Goal: Information Seeking & Learning: Learn about a topic

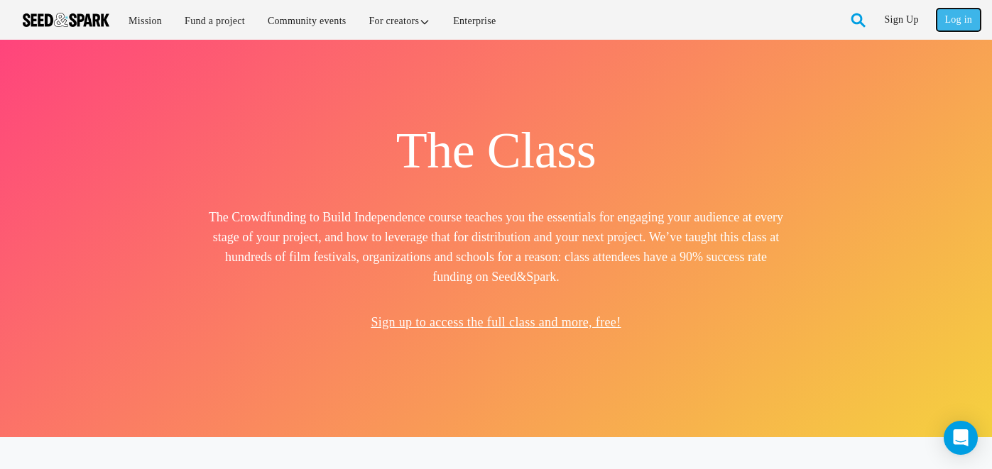
click at [959, 16] on link "Log in" at bounding box center [959, 20] width 44 height 23
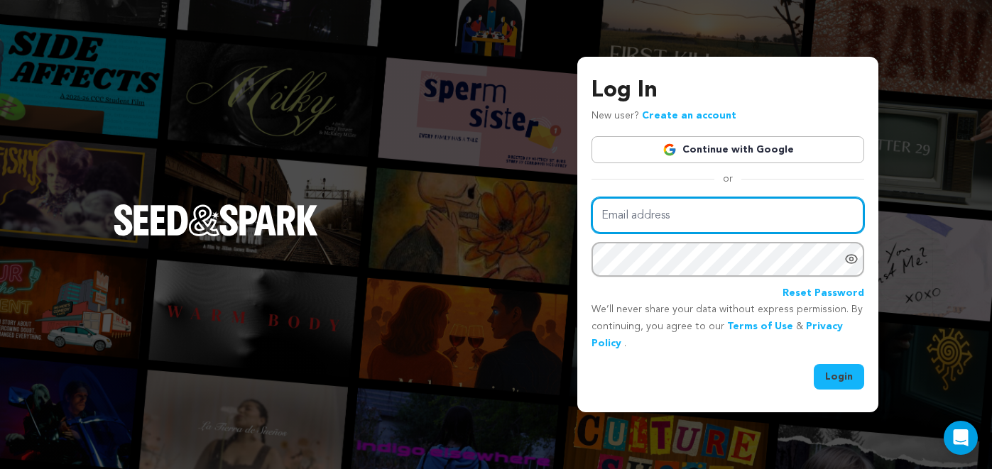
click at [668, 215] on input "Email address" at bounding box center [728, 215] width 273 height 36
type input "wakeupkelly@gmail.com"
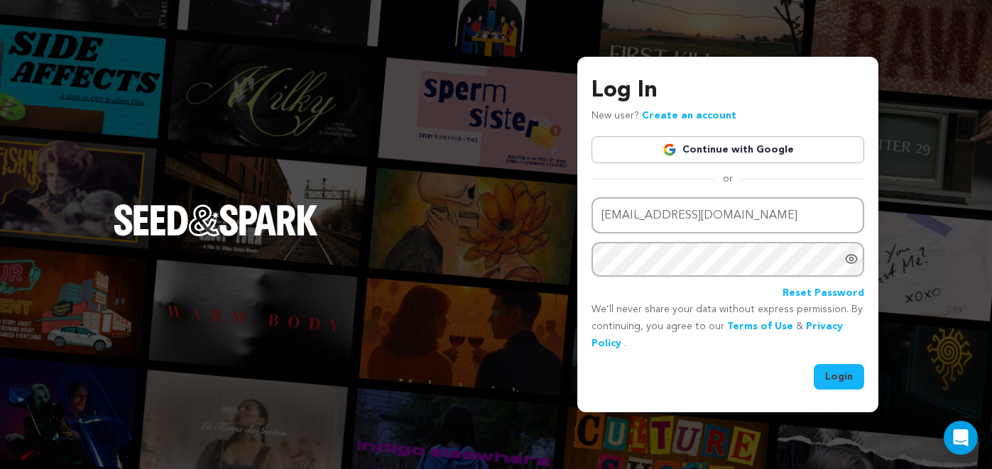
click at [668, 278] on div "Email address wakeupkelly@gmail.com Password Reset Password" at bounding box center [728, 249] width 273 height 104
click at [705, 153] on link "Continue with Google" at bounding box center [728, 149] width 273 height 27
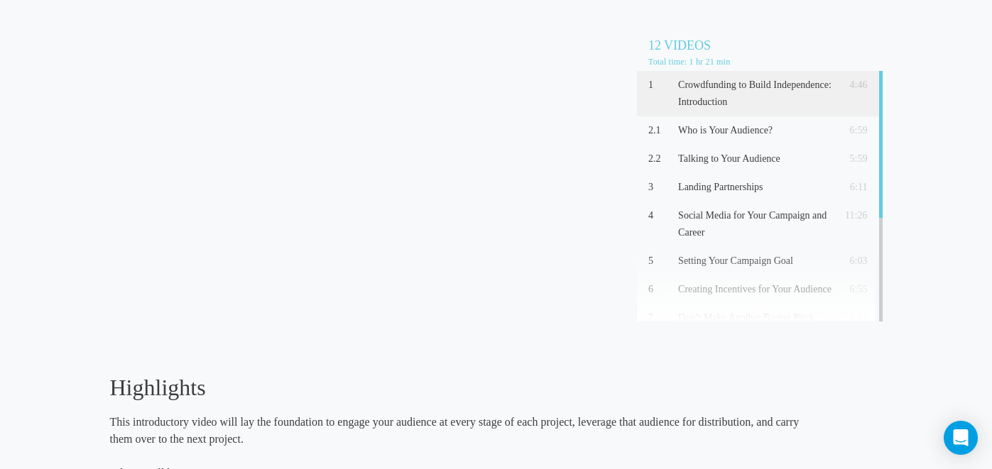
click at [709, 354] on div "Crowdfunding to Build Independence: Introduction (4:46) 12 Videos Total time: 1…" at bounding box center [496, 313] width 773 height 600
click at [754, 129] on p "Who is Your Audience?" at bounding box center [755, 130] width 154 height 17
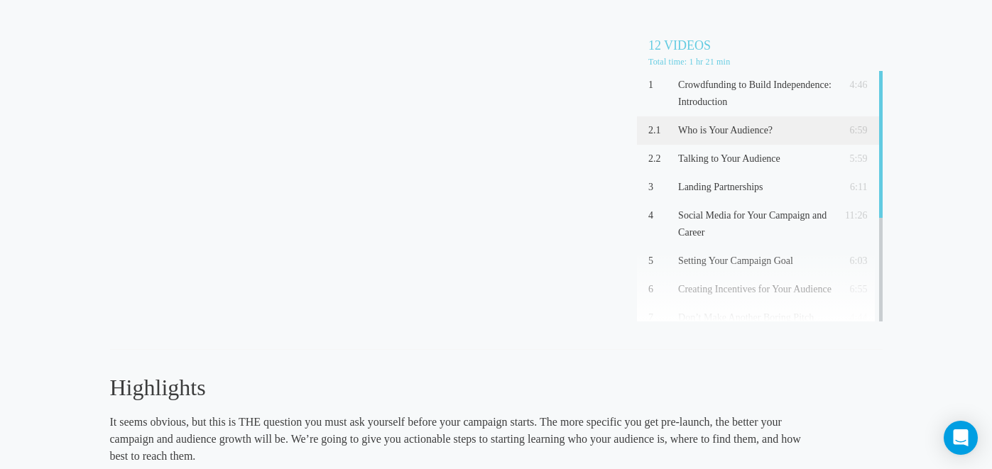
click at [648, 382] on h3 "Highlights" at bounding box center [457, 388] width 695 height 30
click at [794, 391] on h3 "Highlights" at bounding box center [457, 388] width 695 height 30
click at [433, 374] on h3 "Highlights" at bounding box center [457, 388] width 695 height 30
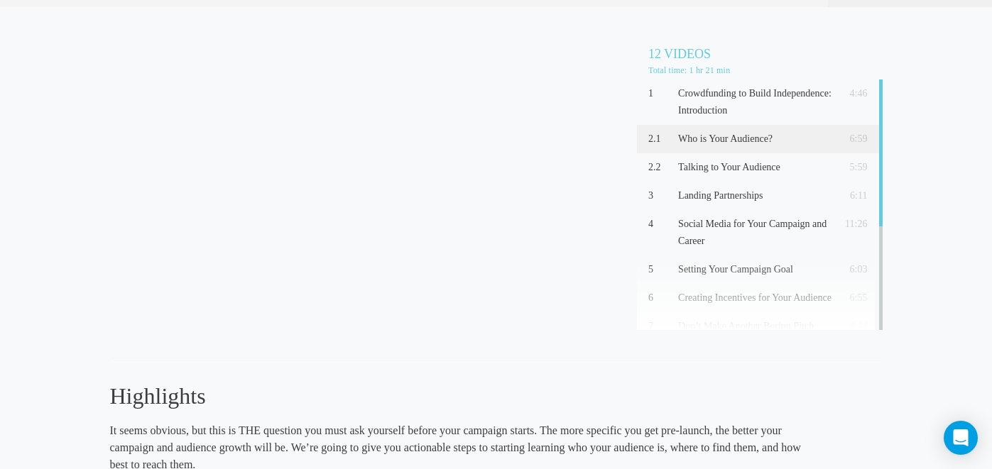
scroll to position [32, 0]
click at [752, 163] on p "Talking to Your Audience" at bounding box center [755, 168] width 154 height 17
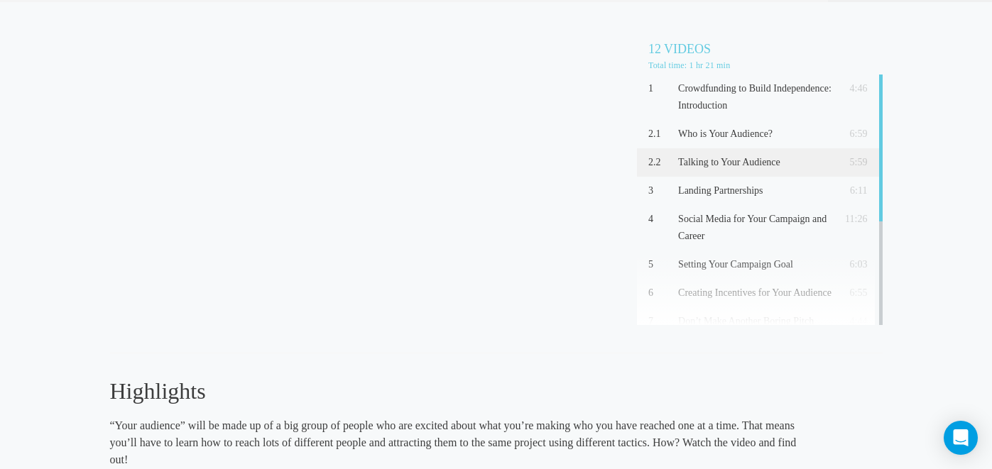
scroll to position [41, 0]
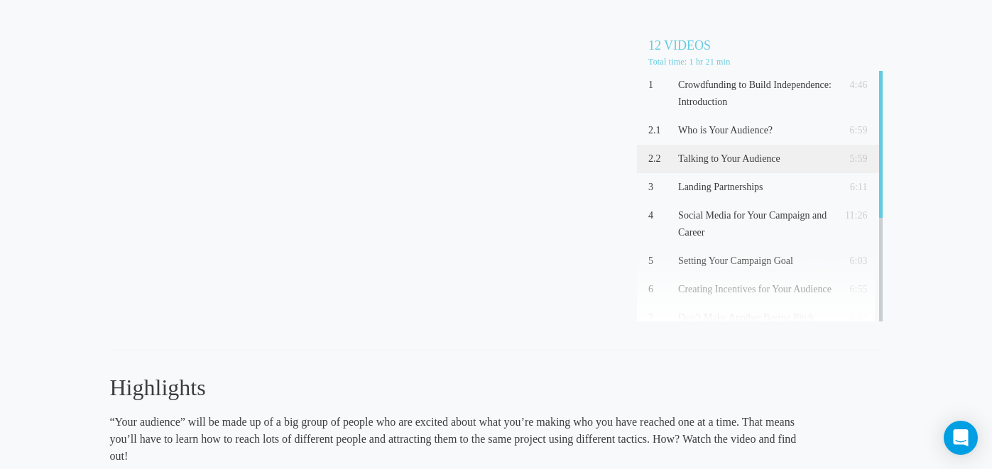
click at [579, 379] on h3 "Highlights" at bounding box center [457, 388] width 695 height 30
click at [830, 185] on p "Landing Partnerships" at bounding box center [755, 187] width 154 height 17
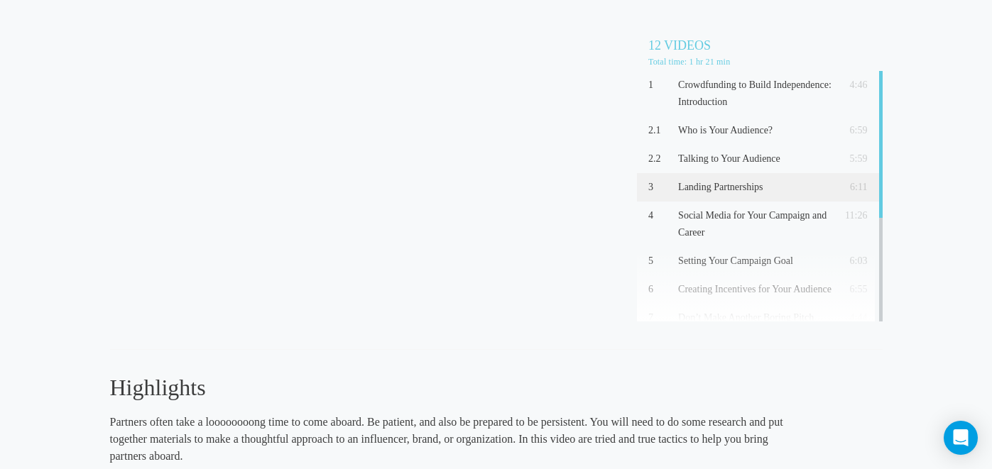
click at [789, 364] on div "Landing Partnerships (6:11) 12 Videos Total time: 1 hr 21 min 1 Crowdfunding to…" at bounding box center [496, 321] width 773 height 617
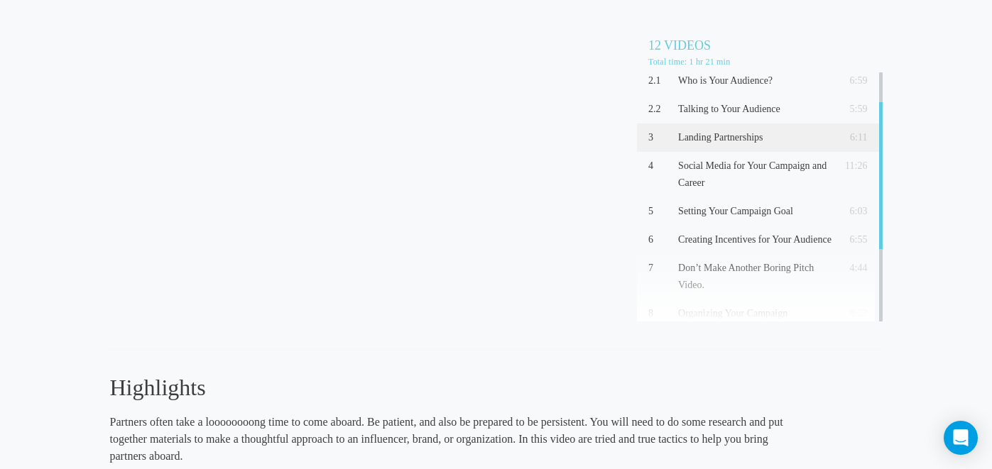
scroll to position [52, 0]
click at [744, 178] on p "Social Media for Your Campaign and Career" at bounding box center [755, 173] width 154 height 34
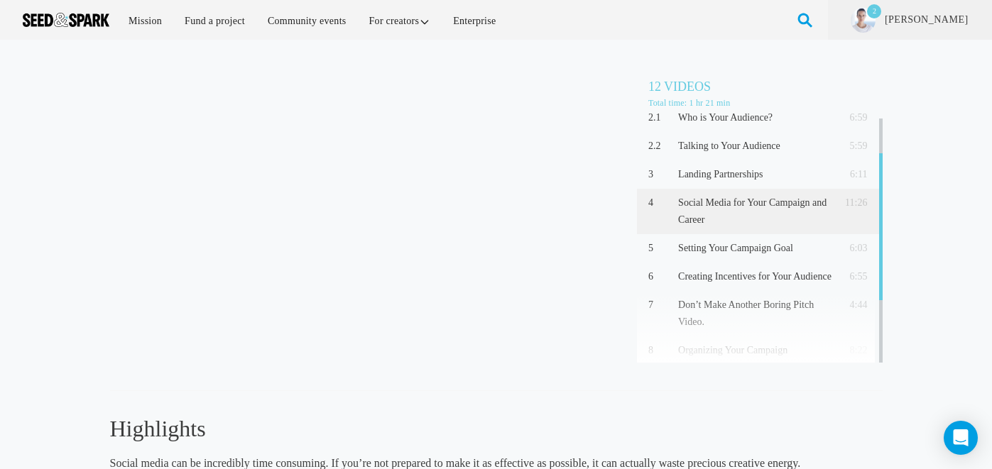
scroll to position [53, 0]
click at [739, 258] on div "5 Setting Your Campaign Goal 6:03" at bounding box center [760, 249] width 246 height 28
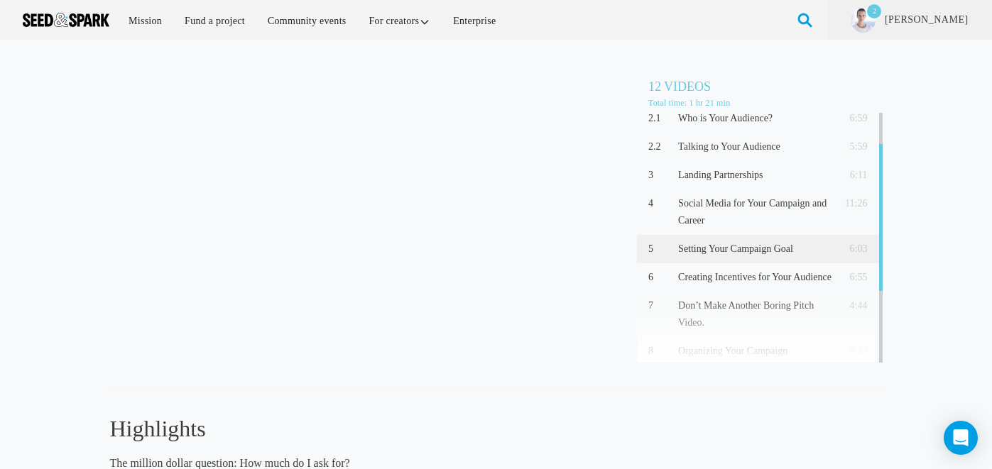
click at [33, 315] on div "Setting Your Campaign Goal (6:03) 12 Videos Total time: 1 hr 21 min 1 Crowdfund…" at bounding box center [496, 378] width 992 height 648
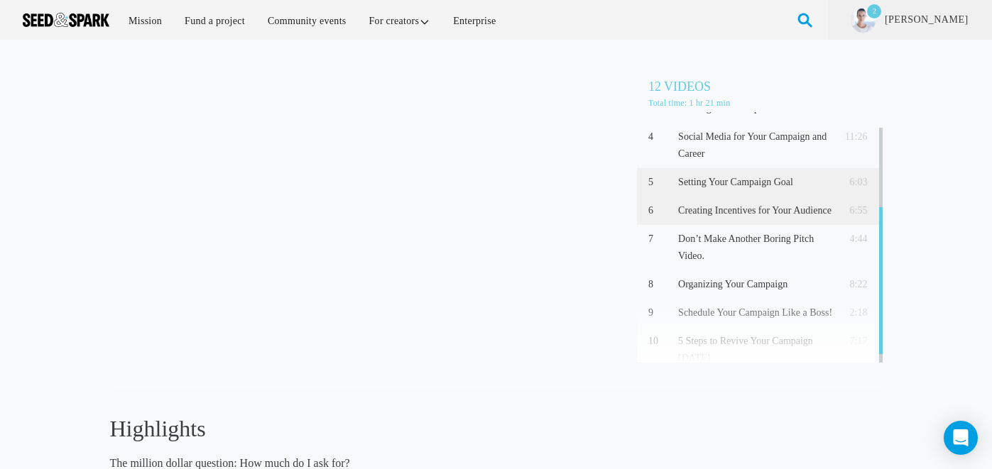
scroll to position [138, 0]
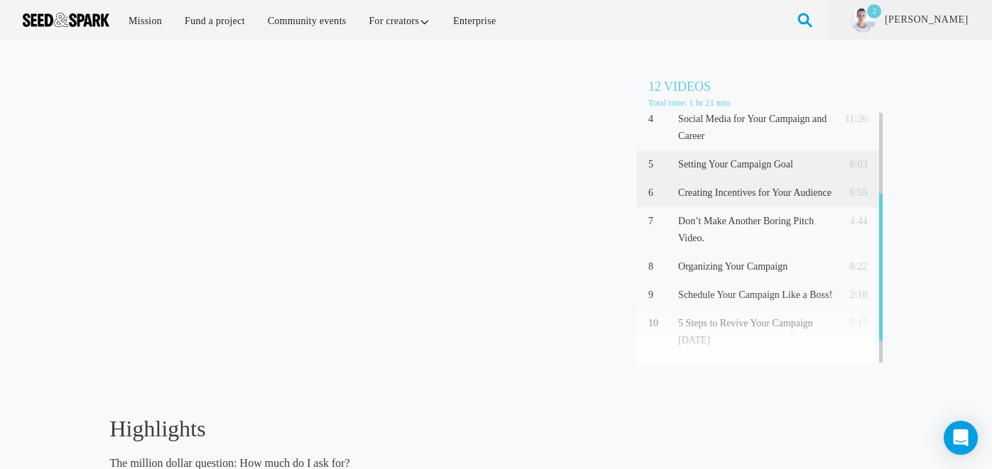
click at [715, 194] on p "Creating Incentives for Your Audience" at bounding box center [755, 193] width 154 height 17
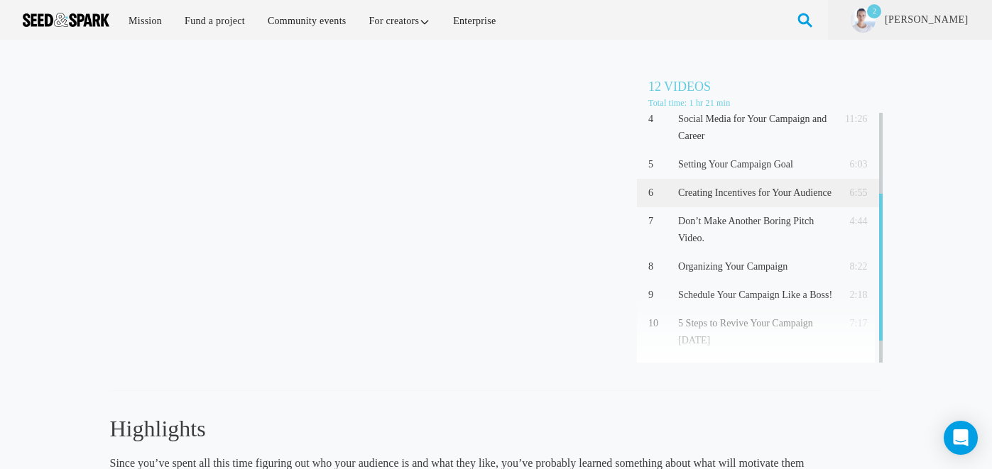
click at [558, 413] on div "Creating Incentives for Your Audience (6:55) 12 Videos Total time: 1 hr 21 min …" at bounding box center [496, 362] width 773 height 617
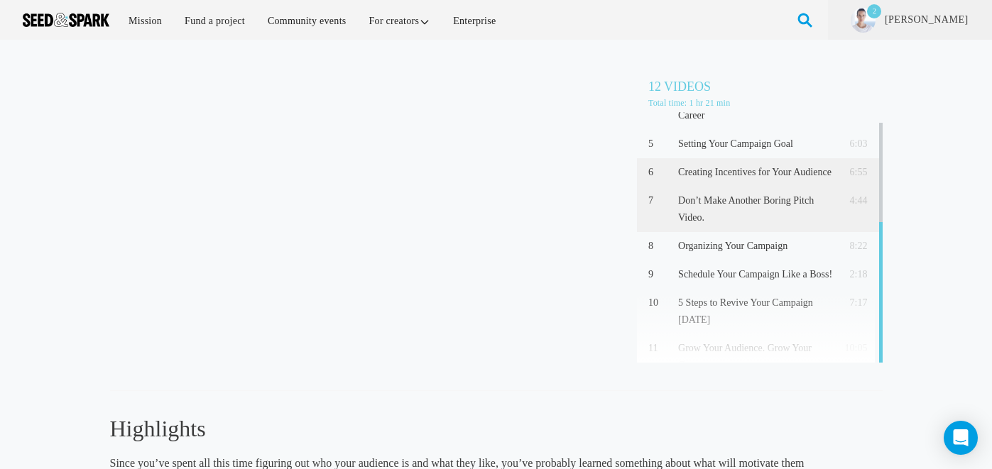
scroll to position [175, 0]
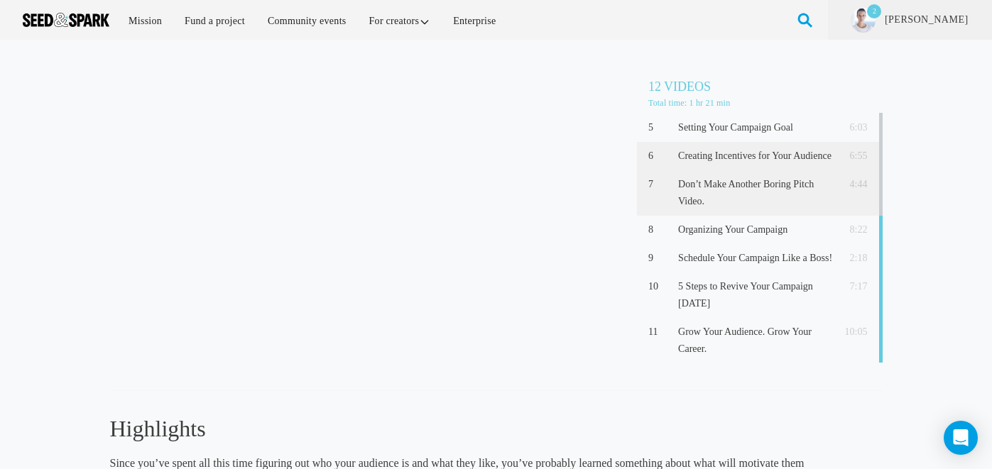
click at [778, 194] on p "Don’t Make Another Boring Pitch Video." at bounding box center [755, 193] width 154 height 34
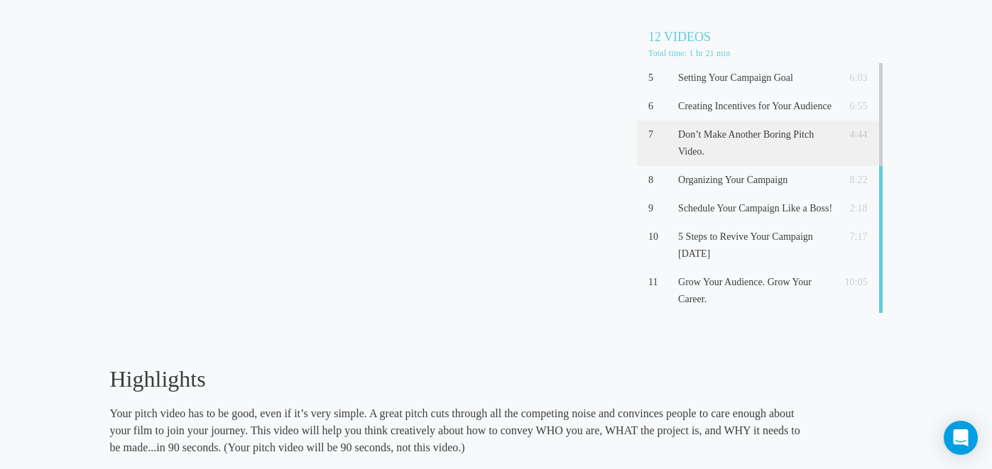
scroll to position [15, 0]
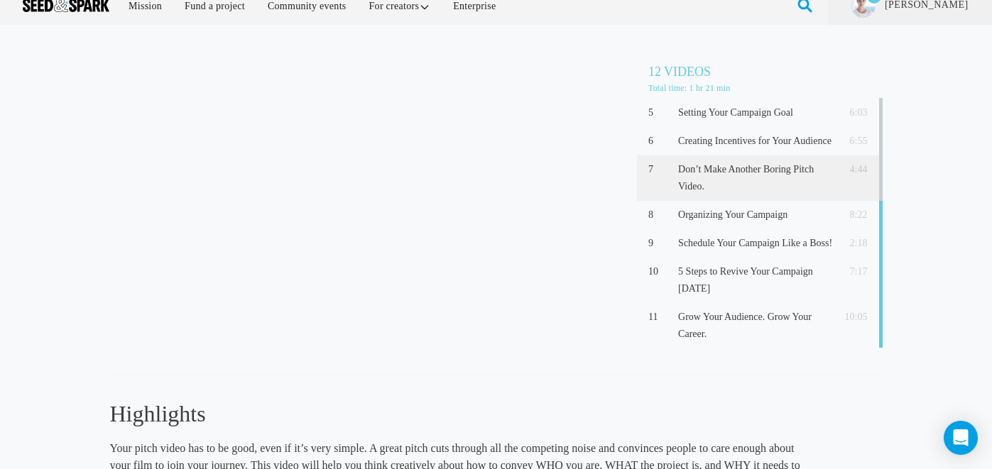
click at [581, 383] on div "Don't Make Another Boring Pitch Video. (4:44) 12 Videos Total time: 1 hr 21 min…" at bounding box center [496, 356] width 773 height 634
click at [65, 365] on div "Don't Make Another Boring Pitch Video. (4:44) 12 Videos Total time: 1 hr 21 min…" at bounding box center [496, 363] width 992 height 648
click at [751, 227] on div "8 Organizing Your Campaign 8:22" at bounding box center [760, 215] width 246 height 28
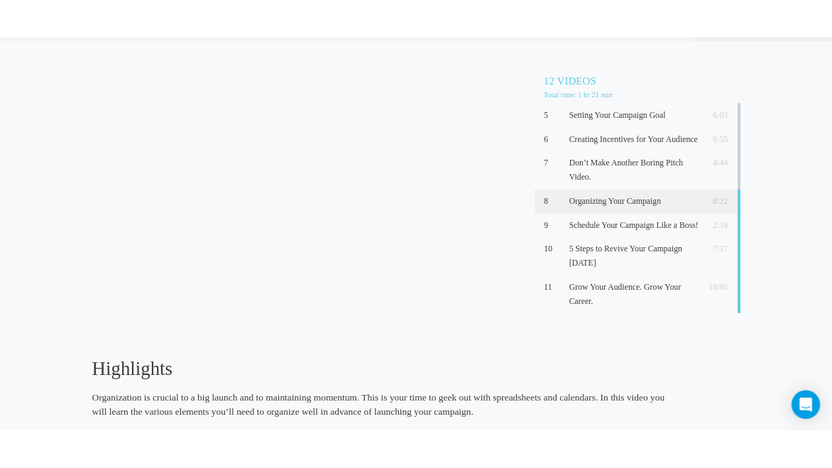
scroll to position [41, 0]
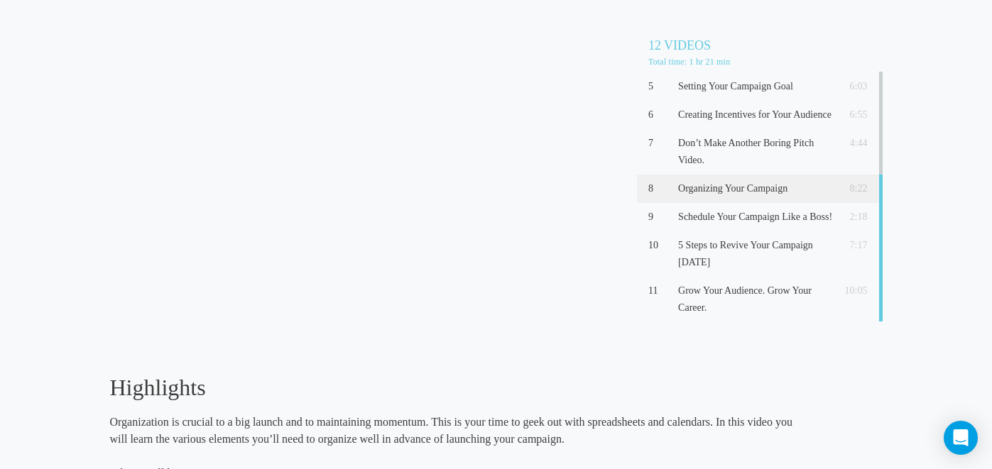
click at [913, 132] on div "Organizing Your Campaign (8:22) 12 Videos Total time: 1 hr 21 min 1 Crowdfundin…" at bounding box center [496, 320] width 992 height 614
click at [494, 374] on h3 "Highlights" at bounding box center [457, 388] width 695 height 30
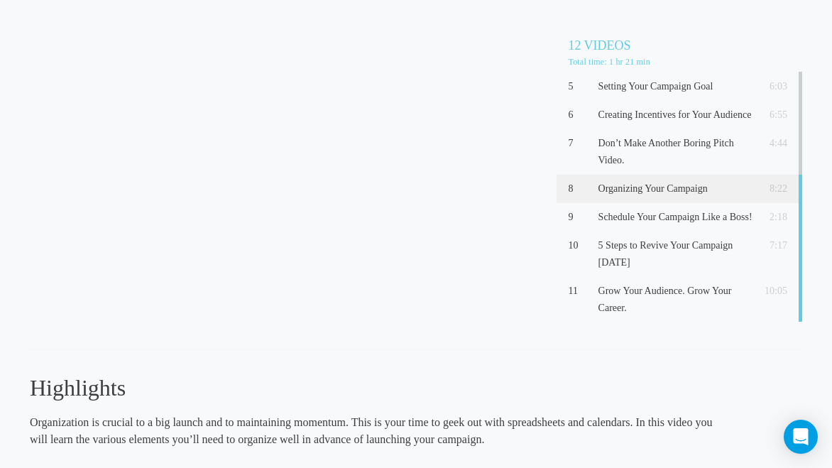
click at [544, 373] on h3 "Highlights" at bounding box center [377, 388] width 695 height 30
click at [661, 214] on p "Schedule Your Campaign Like a Boss!" at bounding box center [676, 217] width 154 height 17
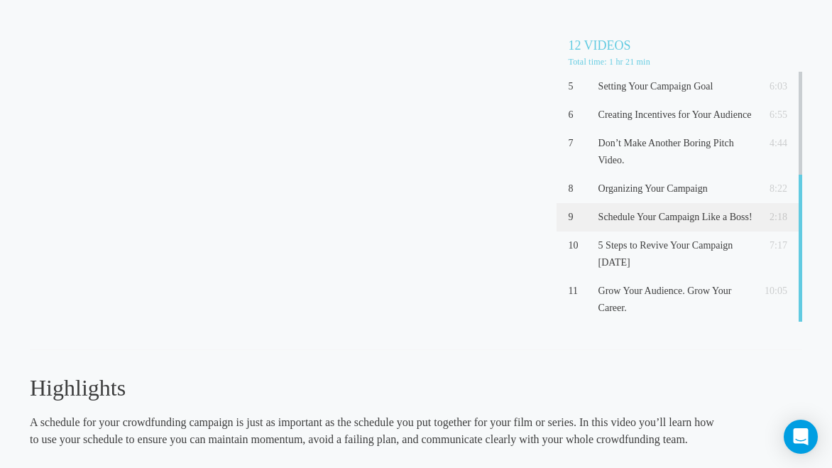
click at [491, 414] on p "A schedule for your crowdfunding campaign is just as important as the schedule …" at bounding box center [377, 431] width 695 height 34
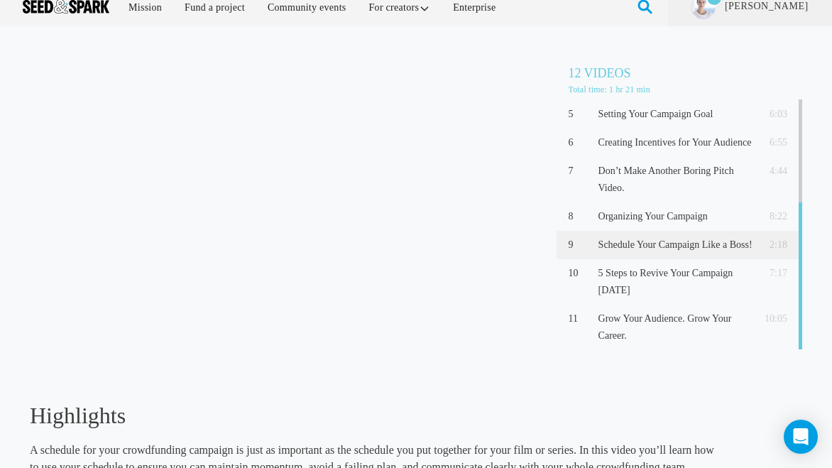
scroll to position [11, 0]
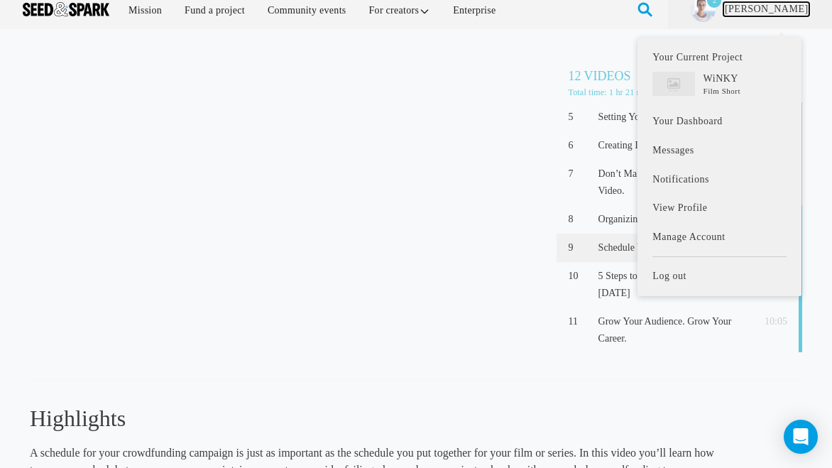
click at [785, 11] on link "[PERSON_NAME]" at bounding box center [767, 9] width 86 height 14
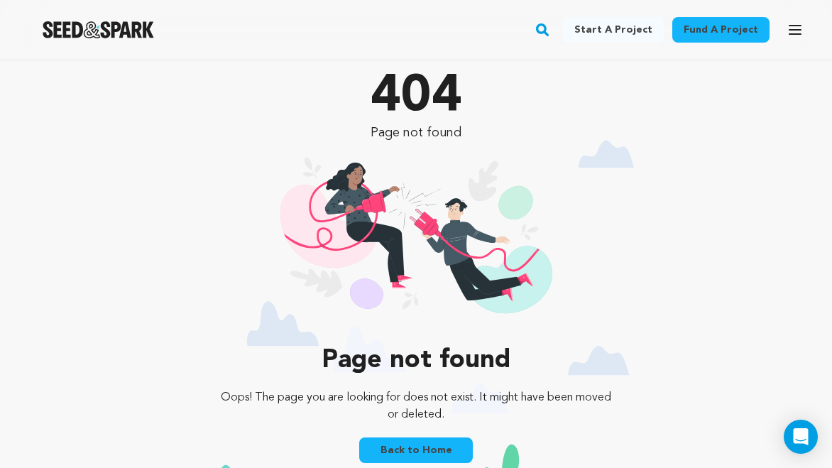
click at [118, 33] on img "Seed&Spark Homepage" at bounding box center [99, 29] width 112 height 17
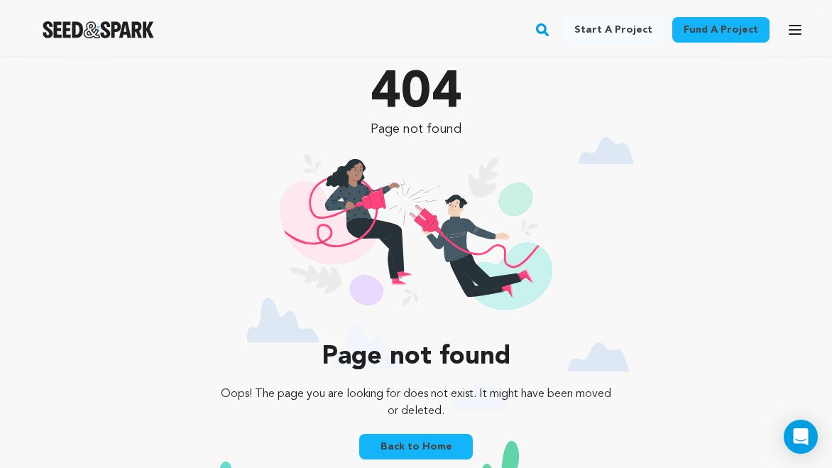
scroll to position [2, 0]
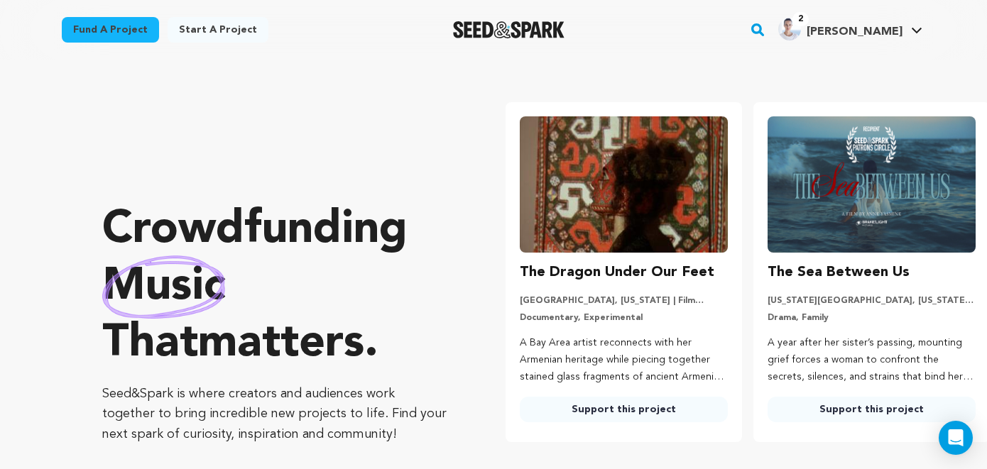
click at [832, 209] on img at bounding box center [872, 184] width 208 height 136
click at [832, 214] on img at bounding box center [872, 184] width 208 height 136
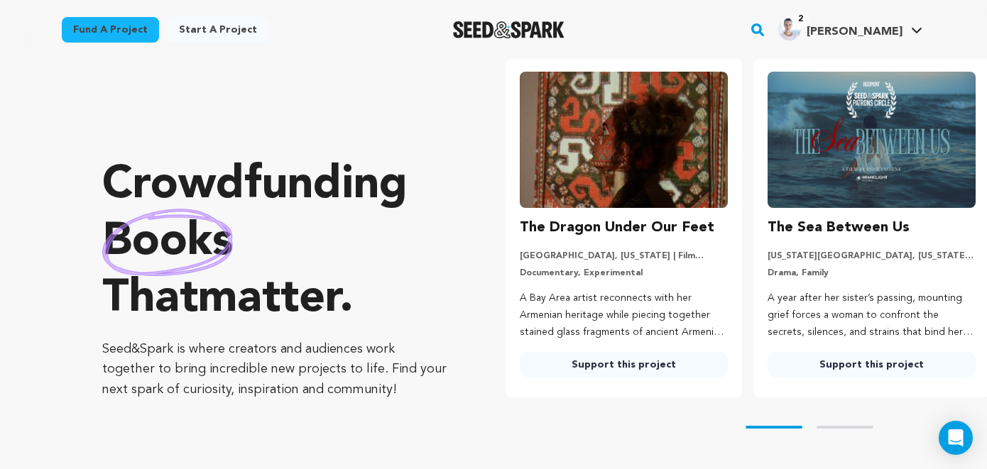
scroll to position [53, 0]
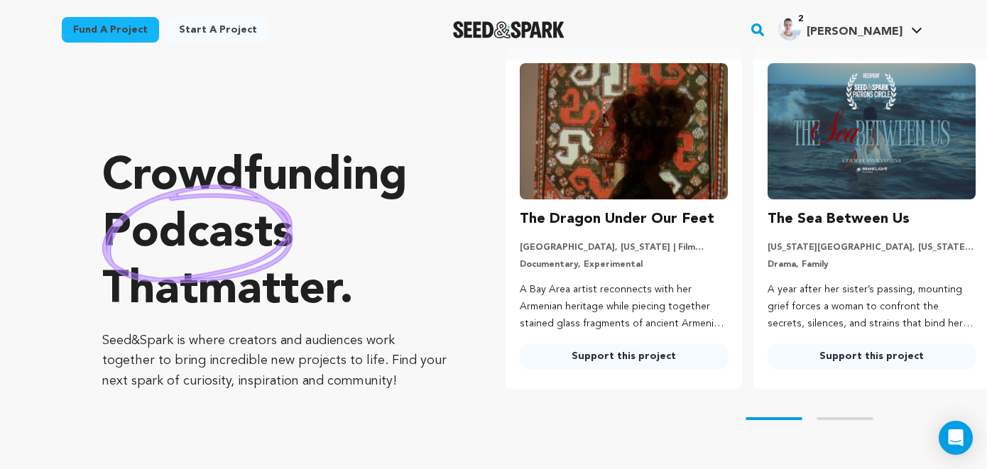
click at [832, 354] on link "Support this project" at bounding box center [872, 357] width 208 height 26
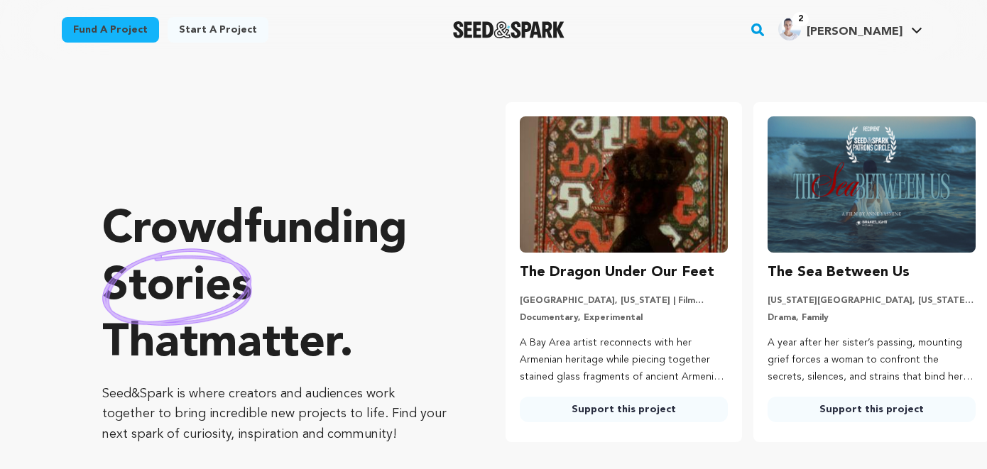
scroll to position [53, 0]
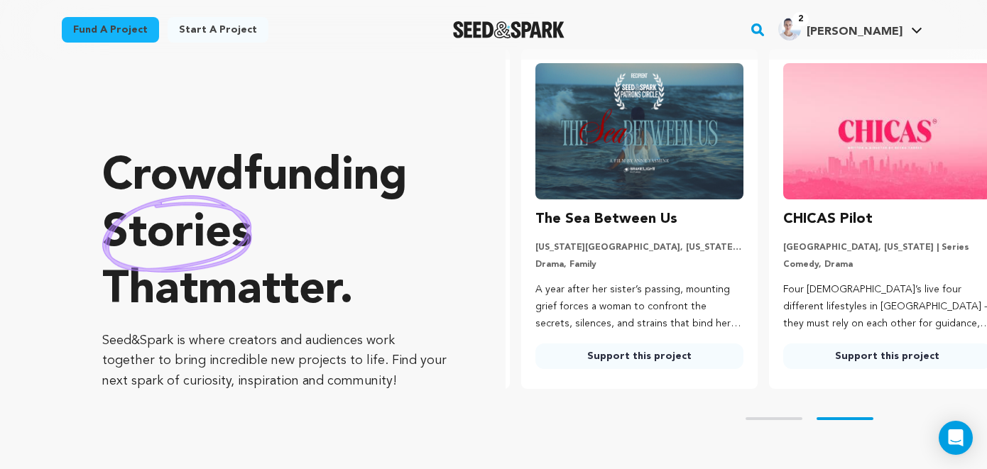
click at [136, 33] on link "Fund a project" at bounding box center [110, 30] width 97 height 26
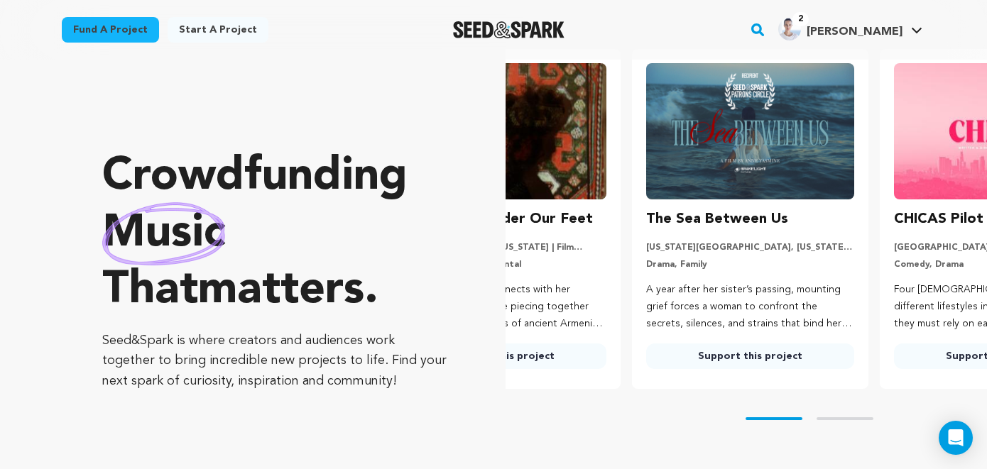
scroll to position [0, 26]
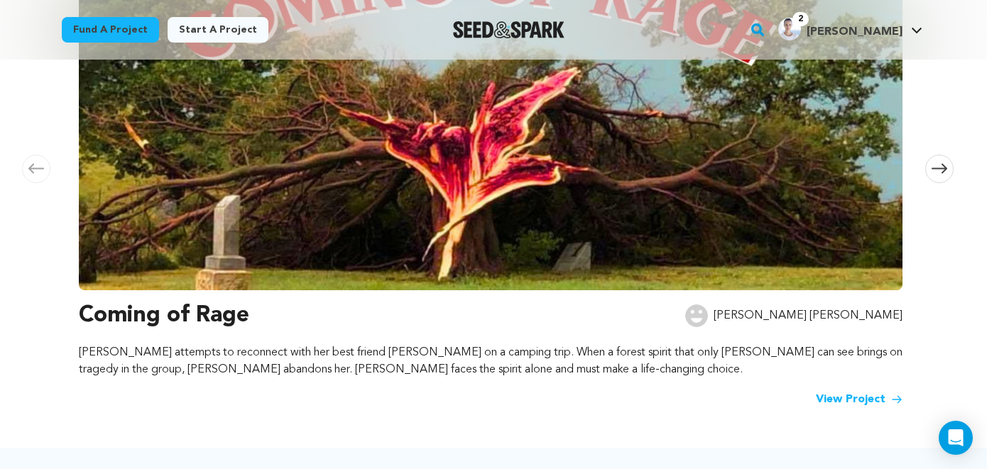
scroll to position [337, 0]
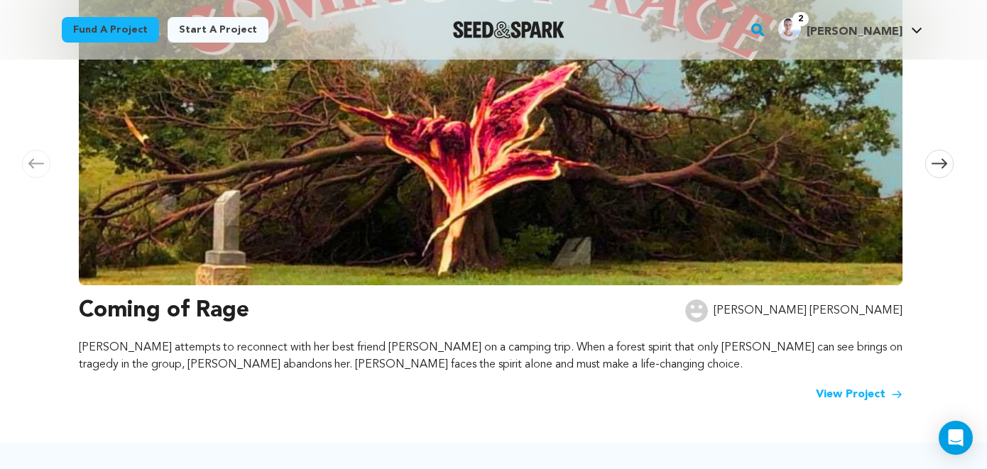
click at [872, 396] on link "View Project" at bounding box center [859, 394] width 87 height 17
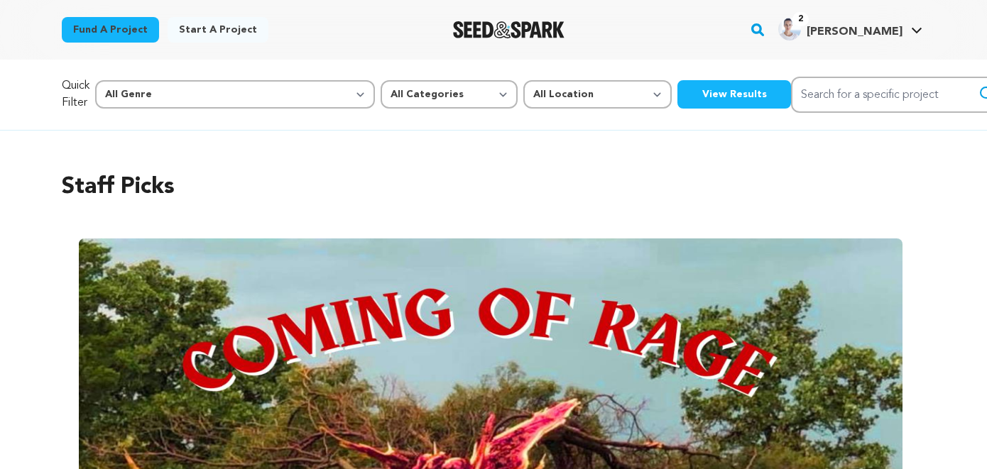
scroll to position [337, 0]
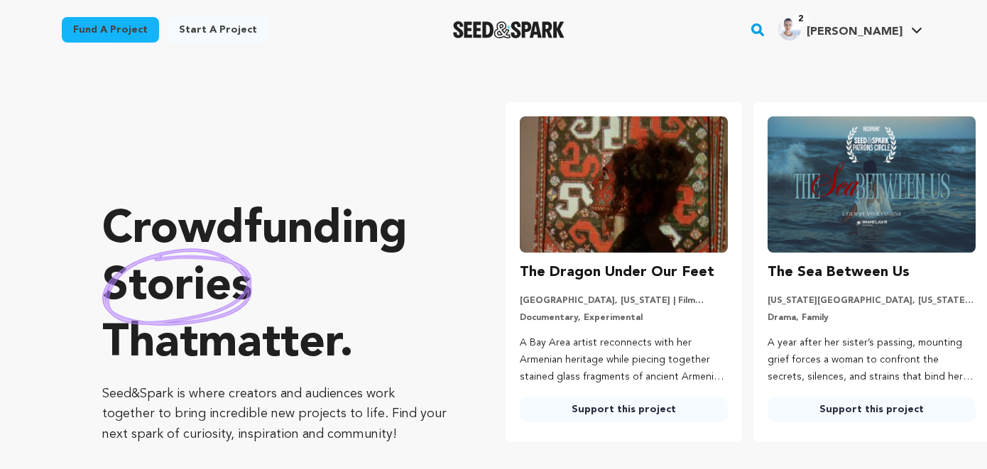
scroll to position [53, 0]
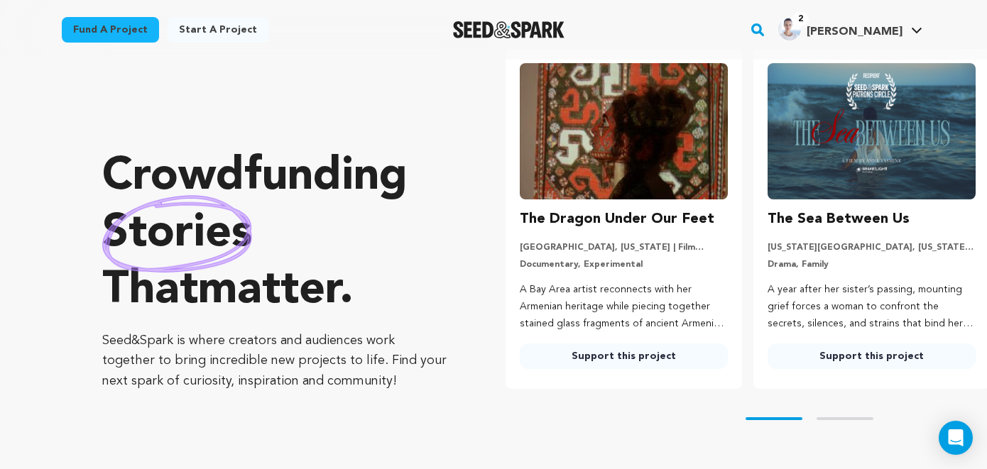
click at [845, 420] on div "Skip to prev slide page Skip to next slide page" at bounding box center [747, 419] width 482 height 60
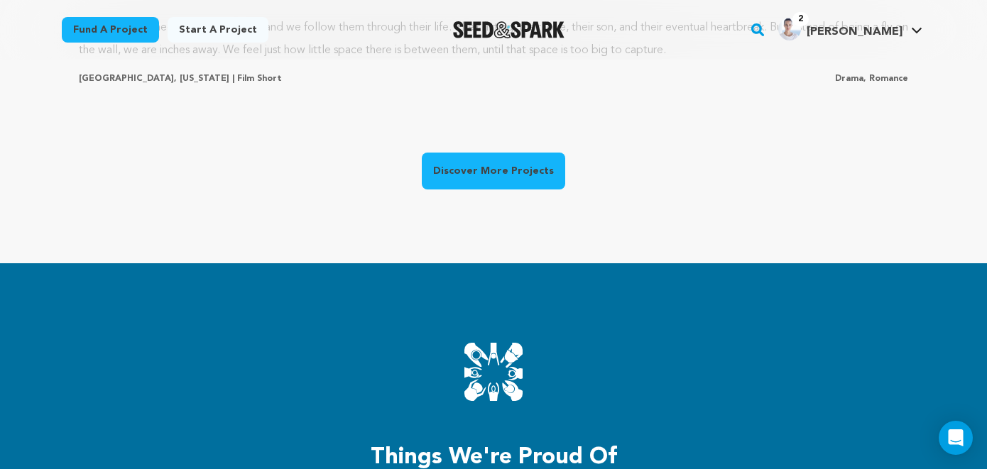
scroll to position [1325, 0]
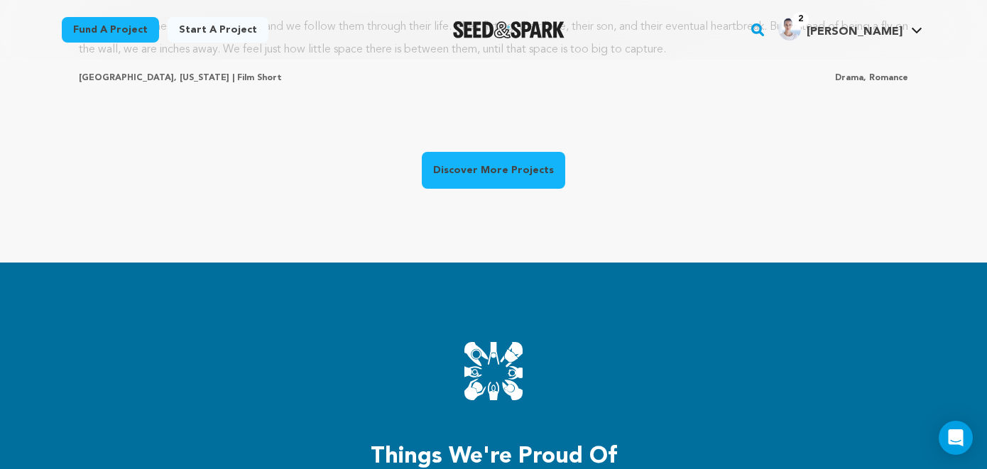
click at [509, 173] on link "Discover More Projects" at bounding box center [493, 170] width 143 height 37
